Goal: Use online tool/utility

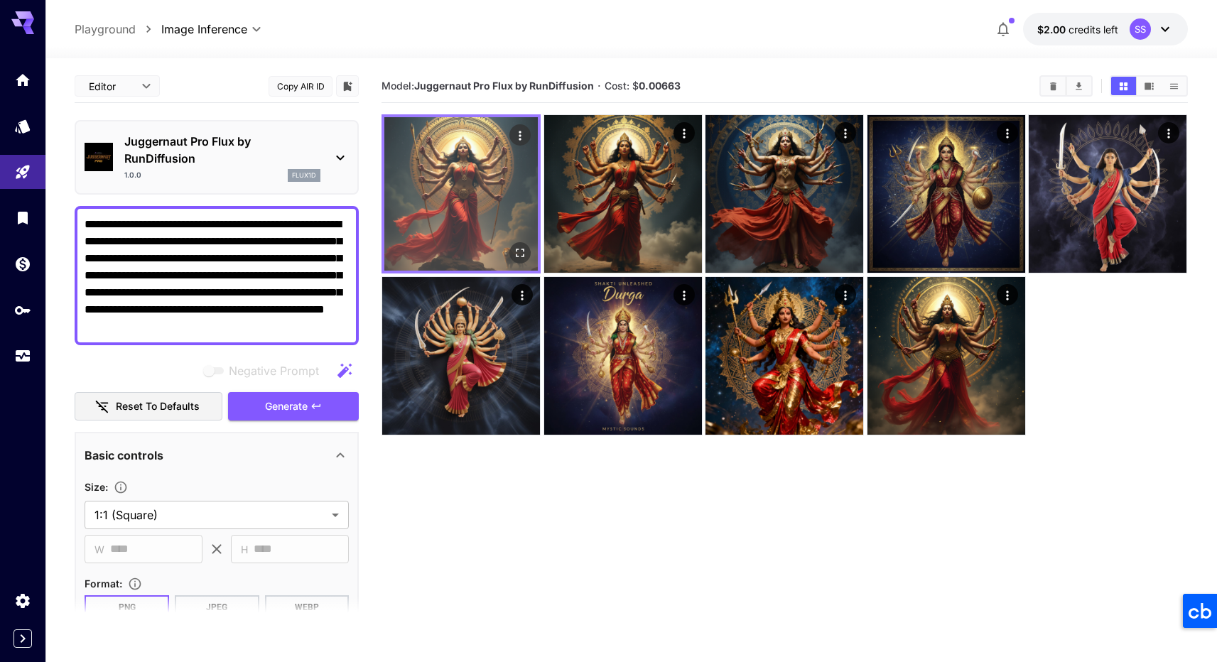
scroll to position [127, 0]
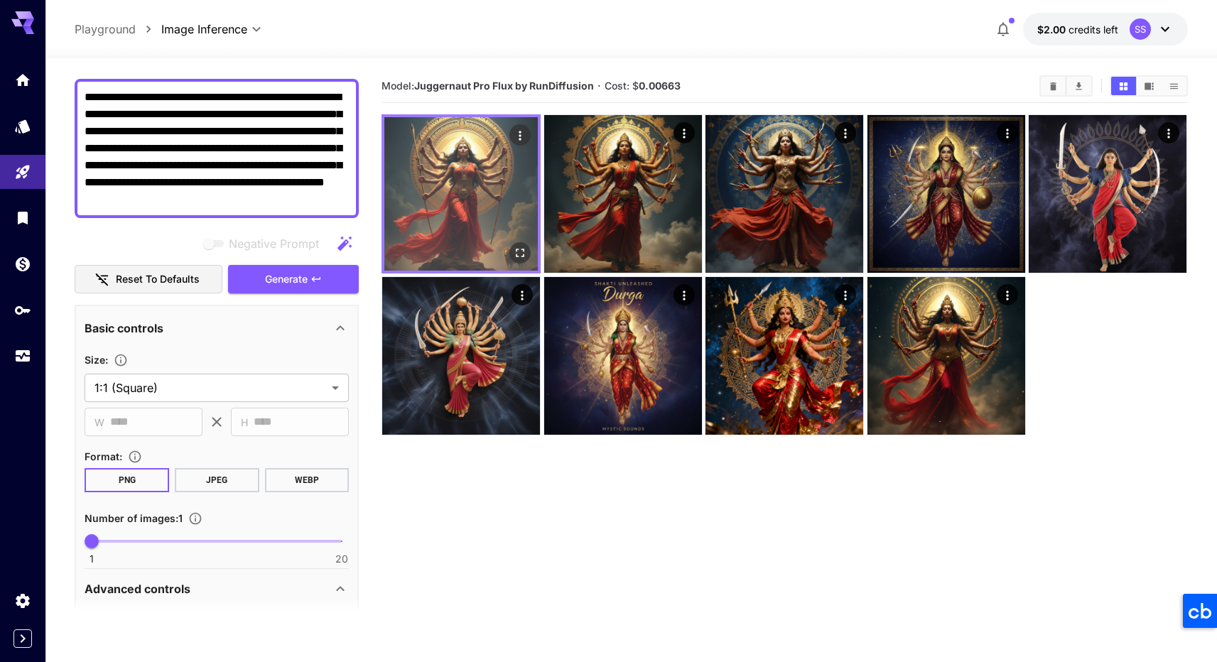
click at [453, 229] on img at bounding box center [460, 193] width 153 height 153
click at [479, 198] on img at bounding box center [460, 193] width 153 height 153
click at [515, 247] on icon "Open in fullscreen" at bounding box center [521, 253] width 14 height 14
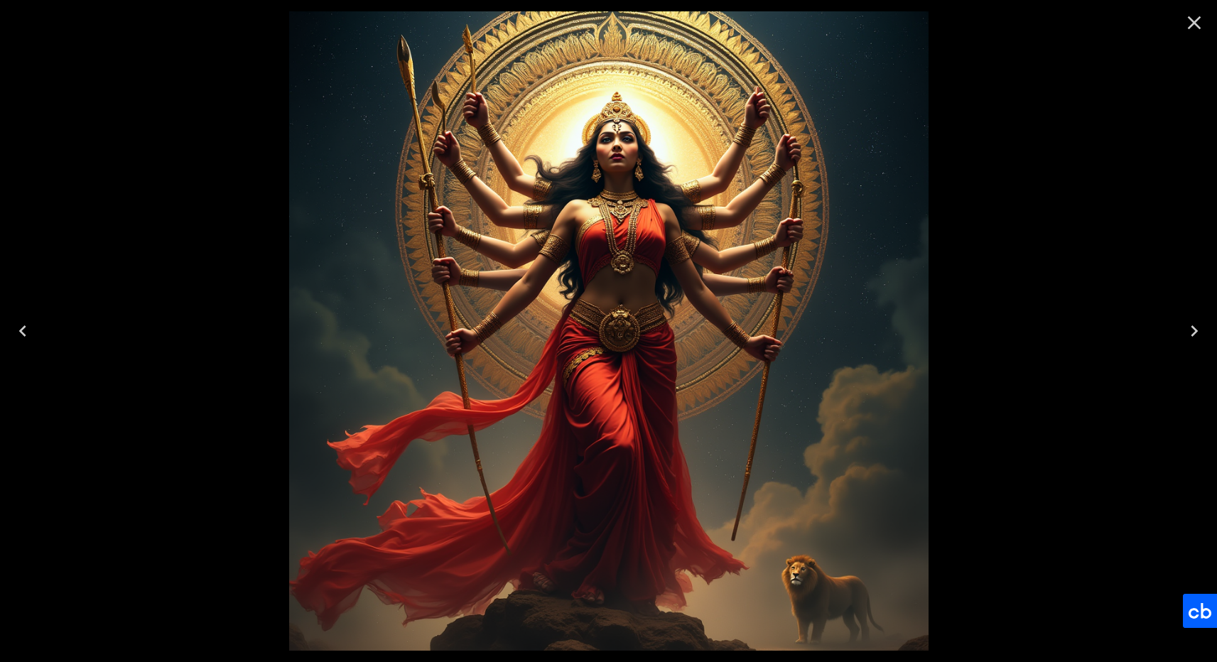
click at [523, 256] on img at bounding box center [608, 330] width 639 height 639
click at [1199, 18] on icon "Close" at bounding box center [1194, 22] width 13 height 13
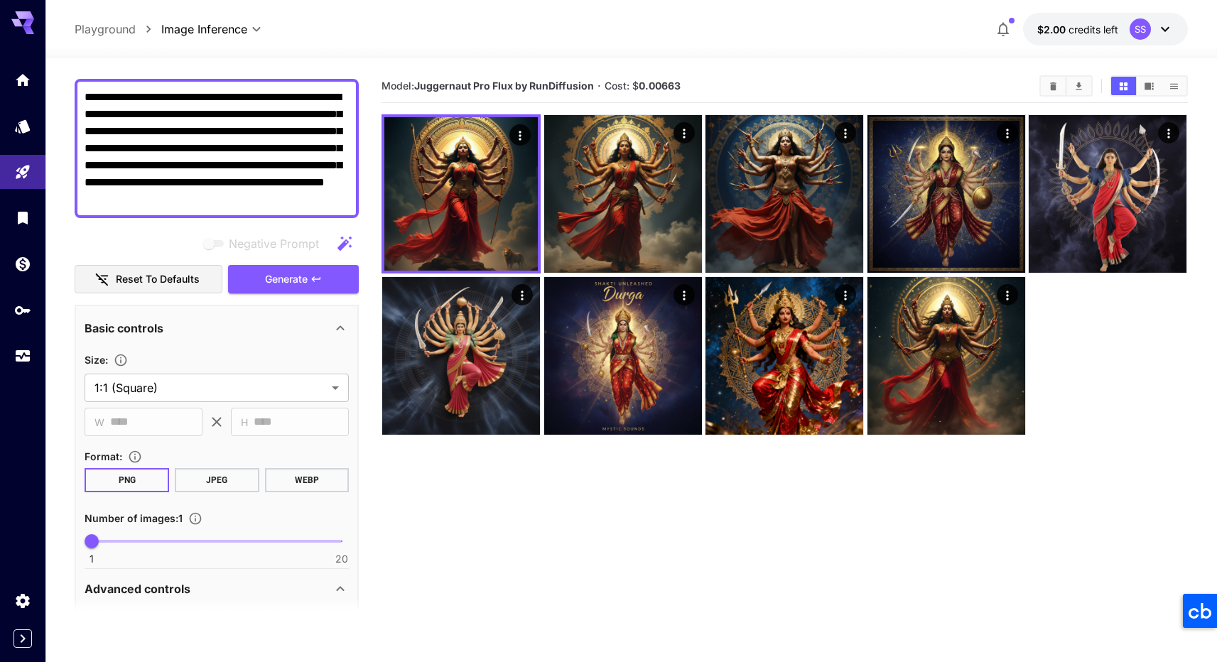
scroll to position [129, 0]
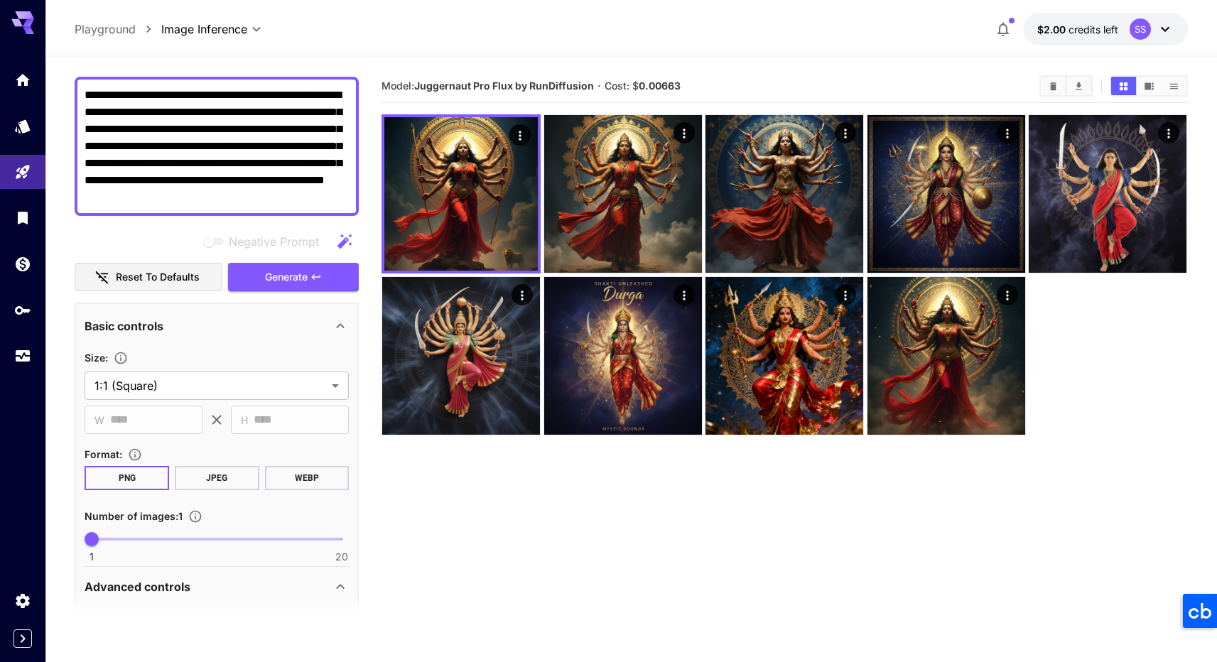
click at [202, 201] on textarea "**********" at bounding box center [217, 146] width 264 height 119
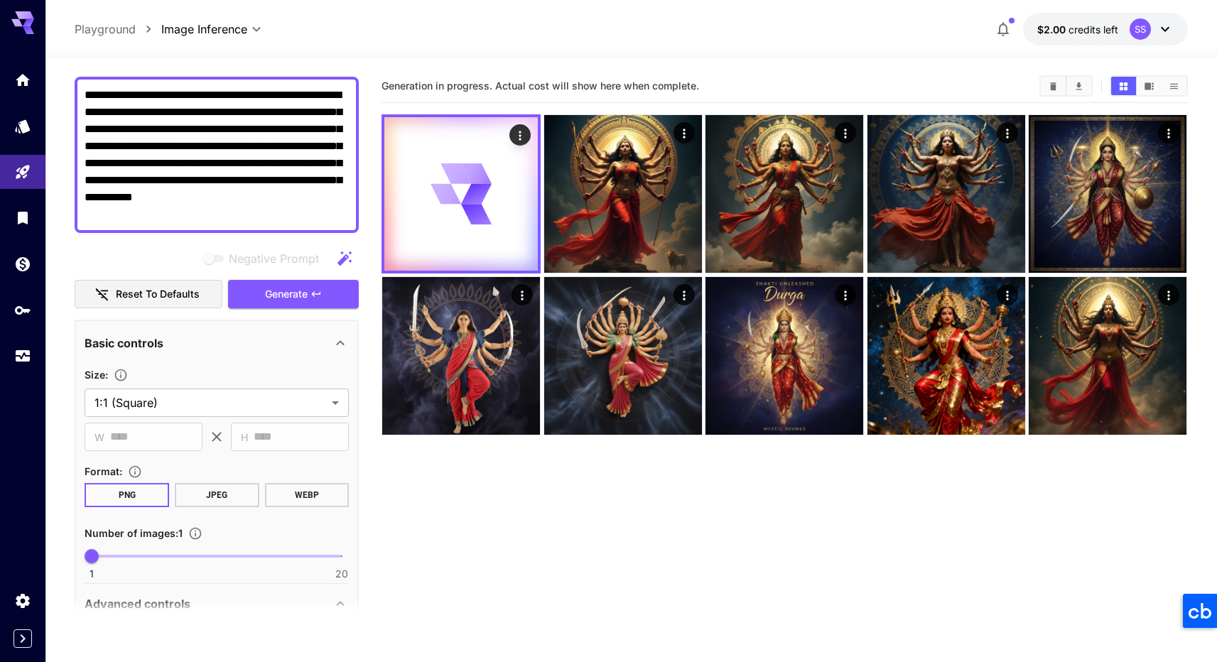
type textarea "**********"
click at [625, 536] on section "Generation in progress. Actual cost will show here when complete." at bounding box center [785, 401] width 806 height 662
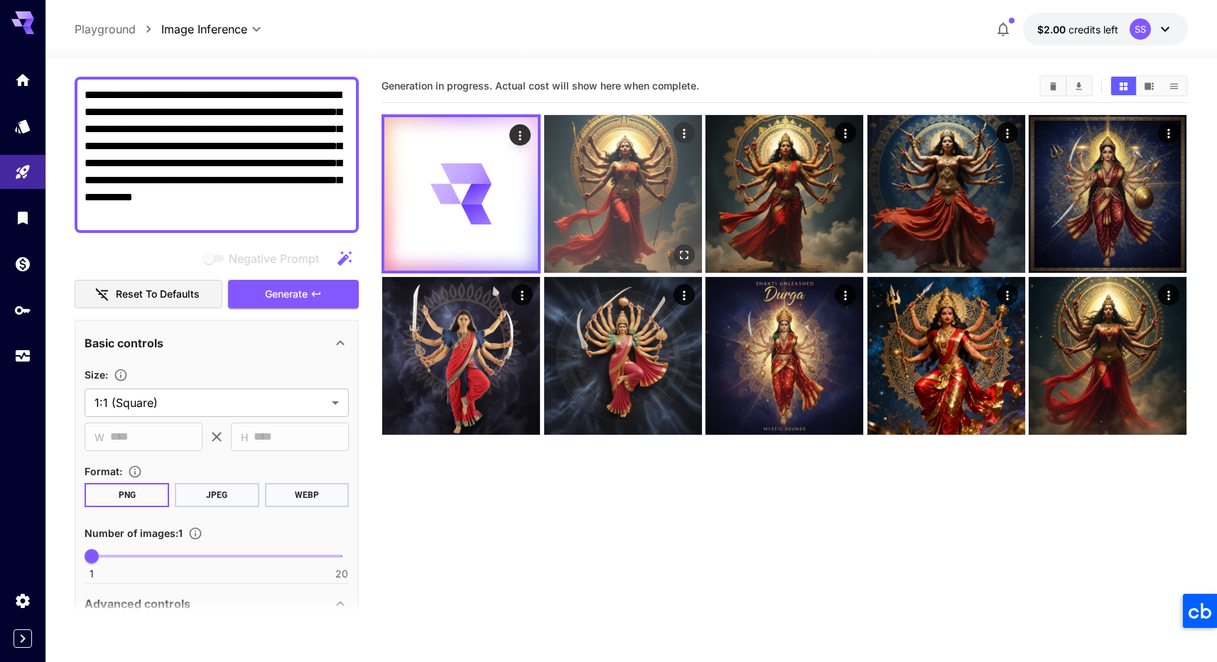
click at [625, 188] on img at bounding box center [623, 194] width 158 height 158
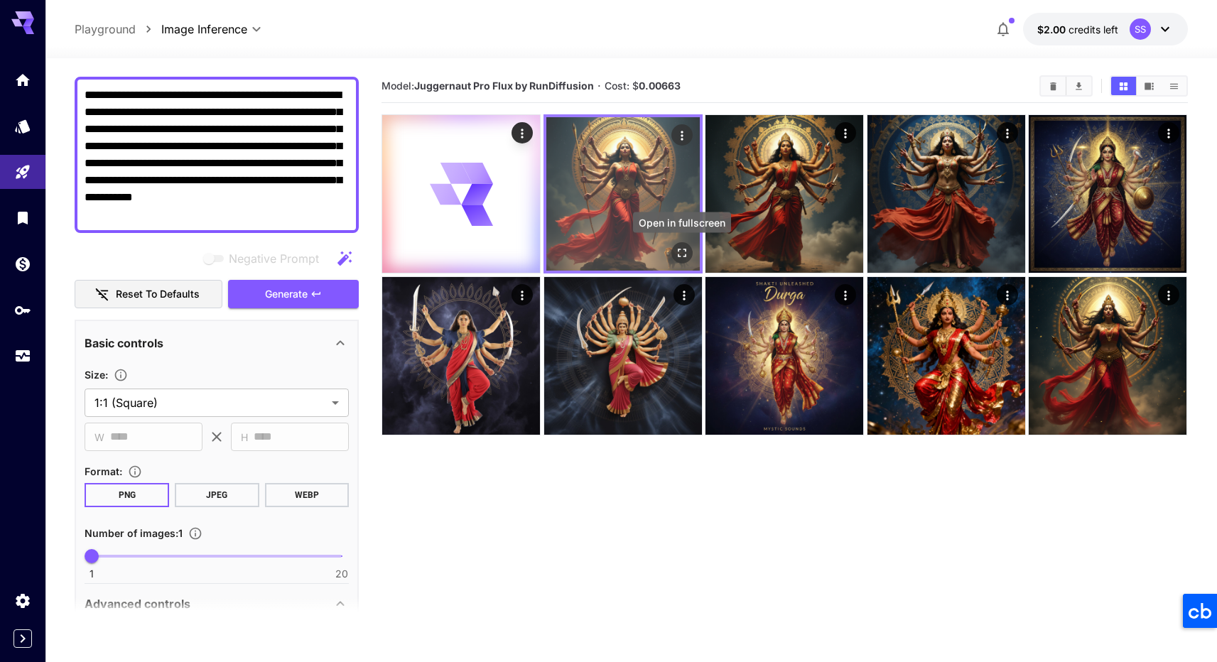
click at [679, 251] on icon "Open in fullscreen" at bounding box center [682, 253] width 14 height 14
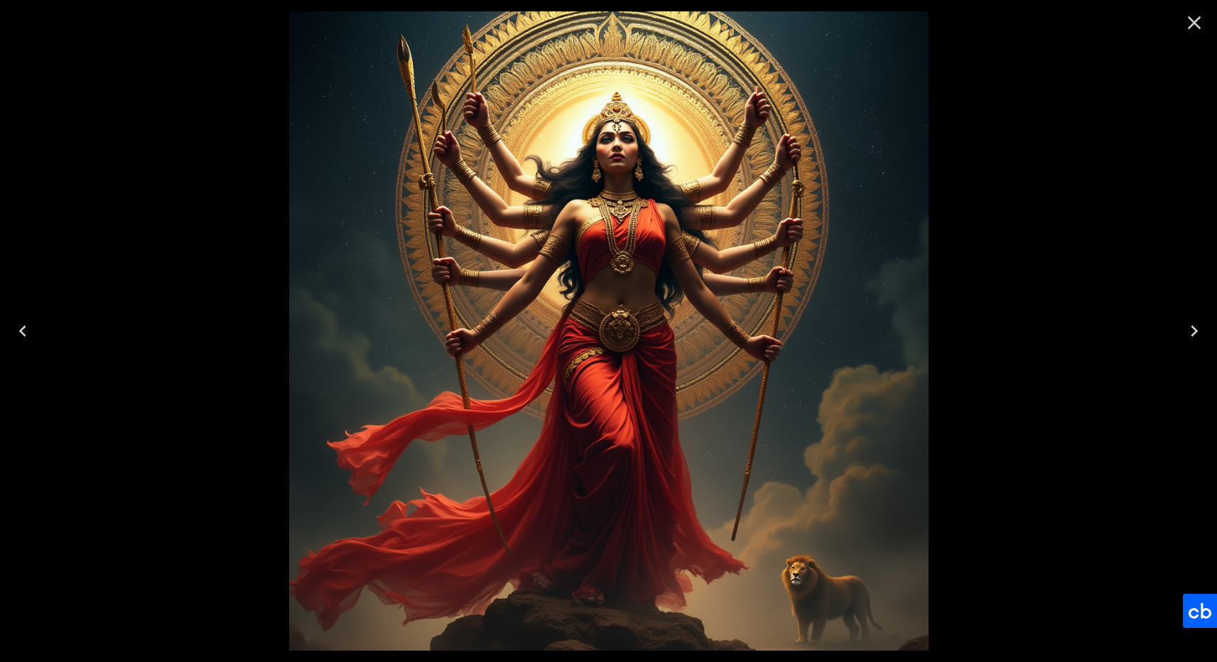
click at [1194, 26] on icon "Close" at bounding box center [1194, 22] width 23 height 23
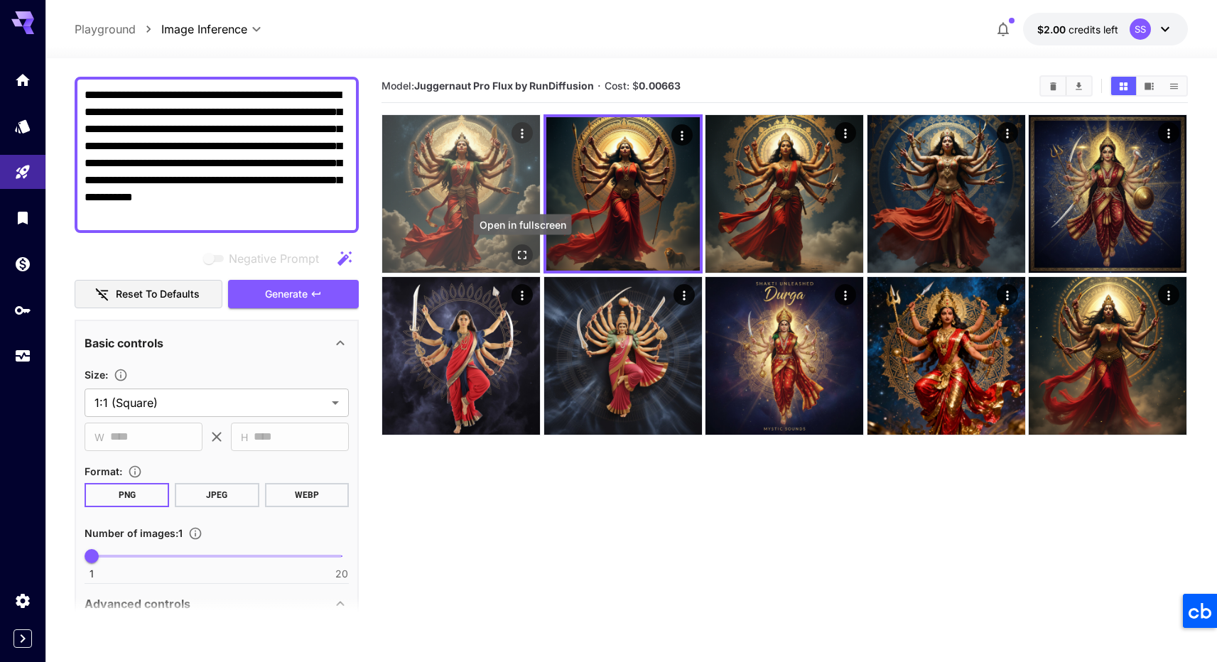
click at [524, 253] on icon "Open in fullscreen" at bounding box center [523, 255] width 14 height 14
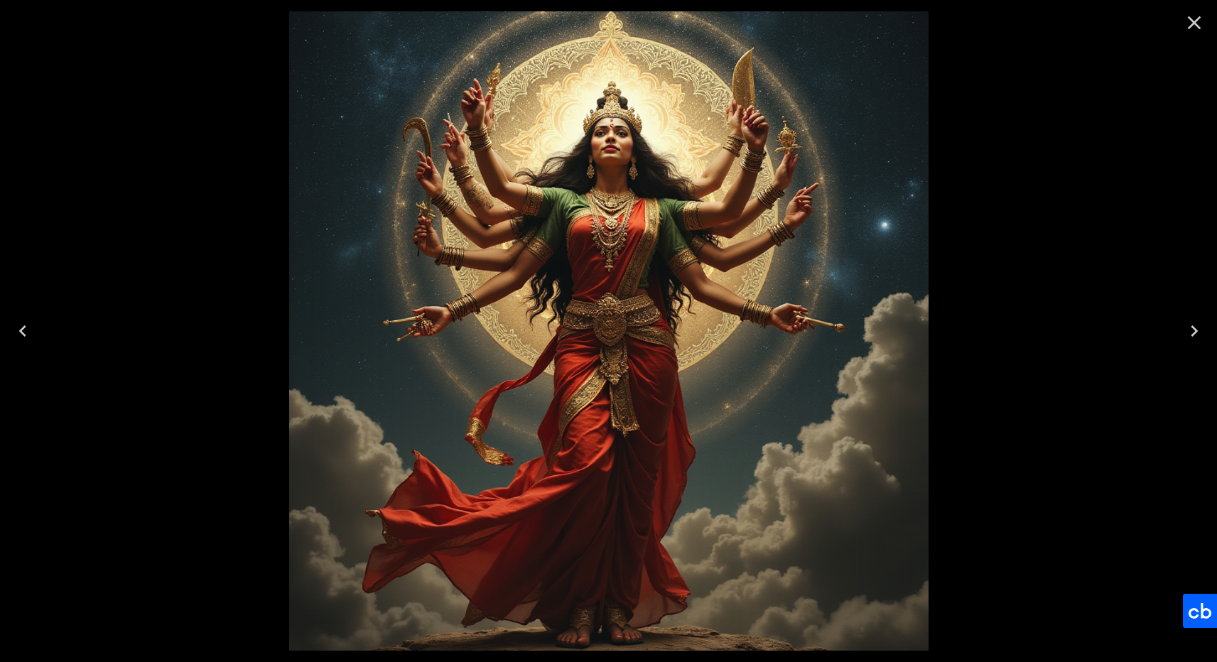
click at [1192, 23] on icon "Close" at bounding box center [1194, 22] width 23 height 23
